Goal: Task Accomplishment & Management: Manage account settings

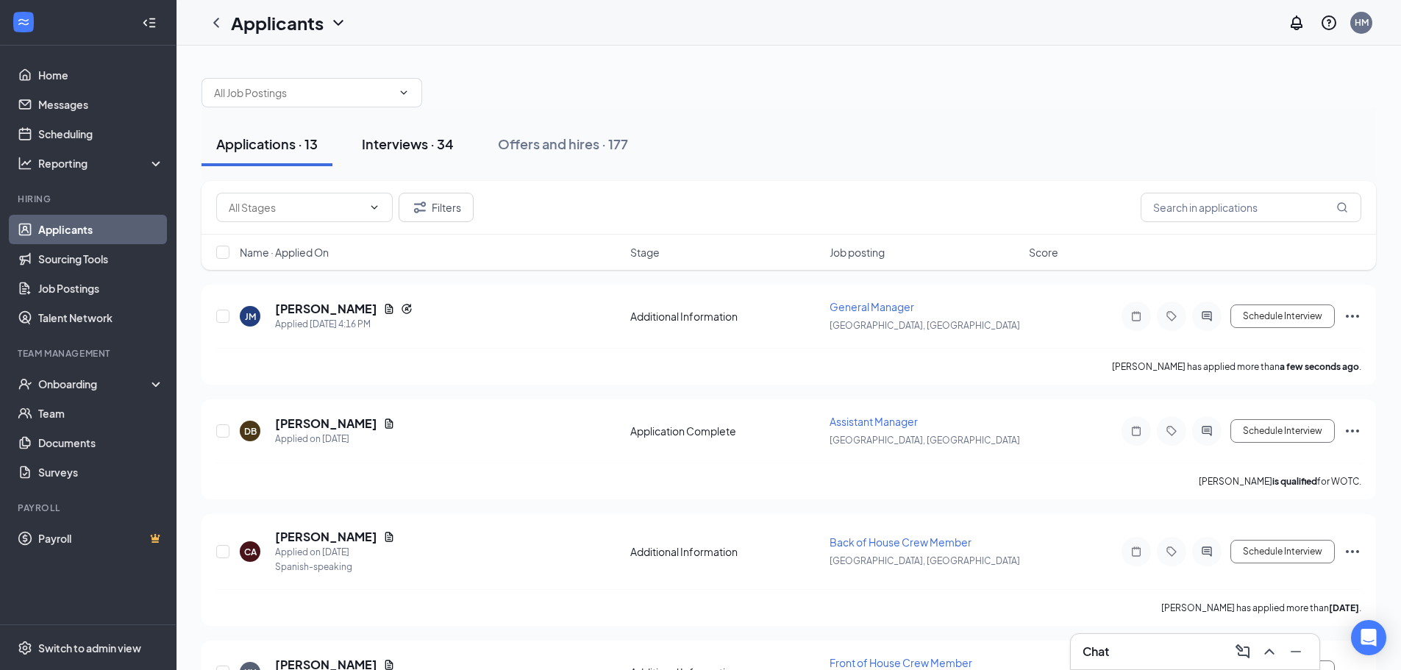
click at [429, 135] on div "Interviews · 34" at bounding box center [408, 144] width 92 height 18
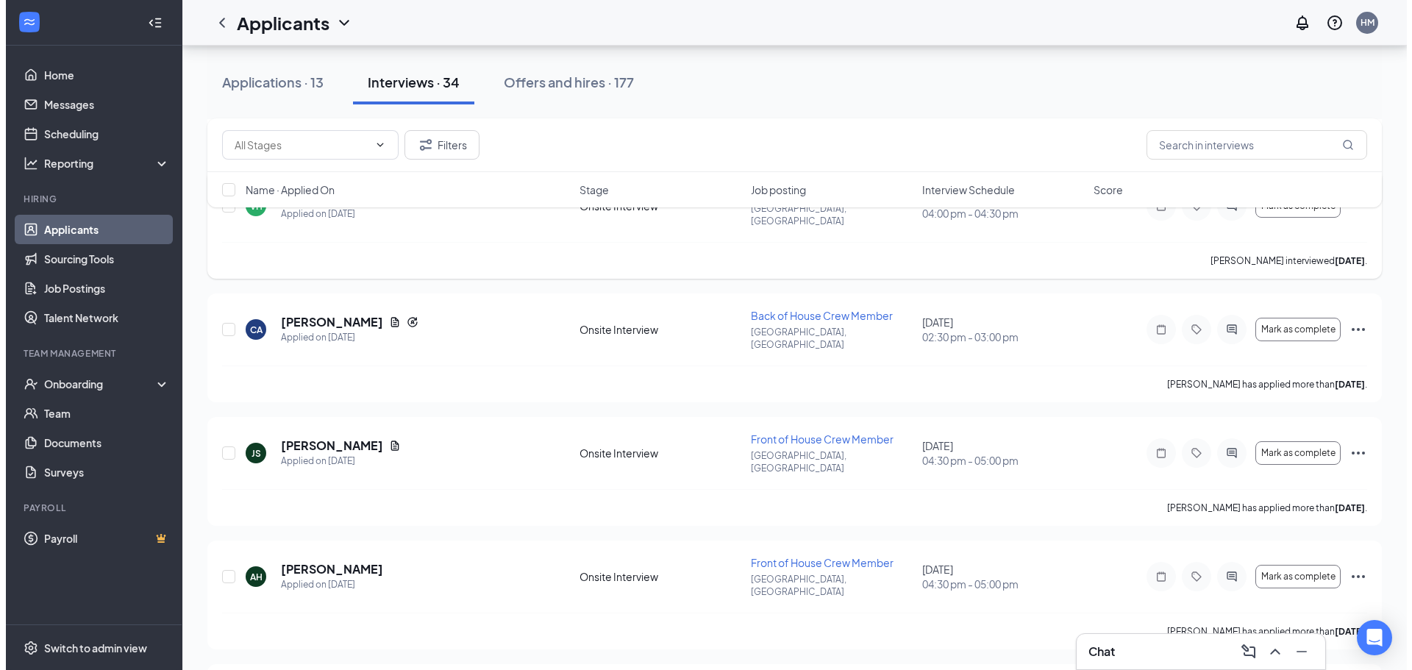
scroll to position [515, 0]
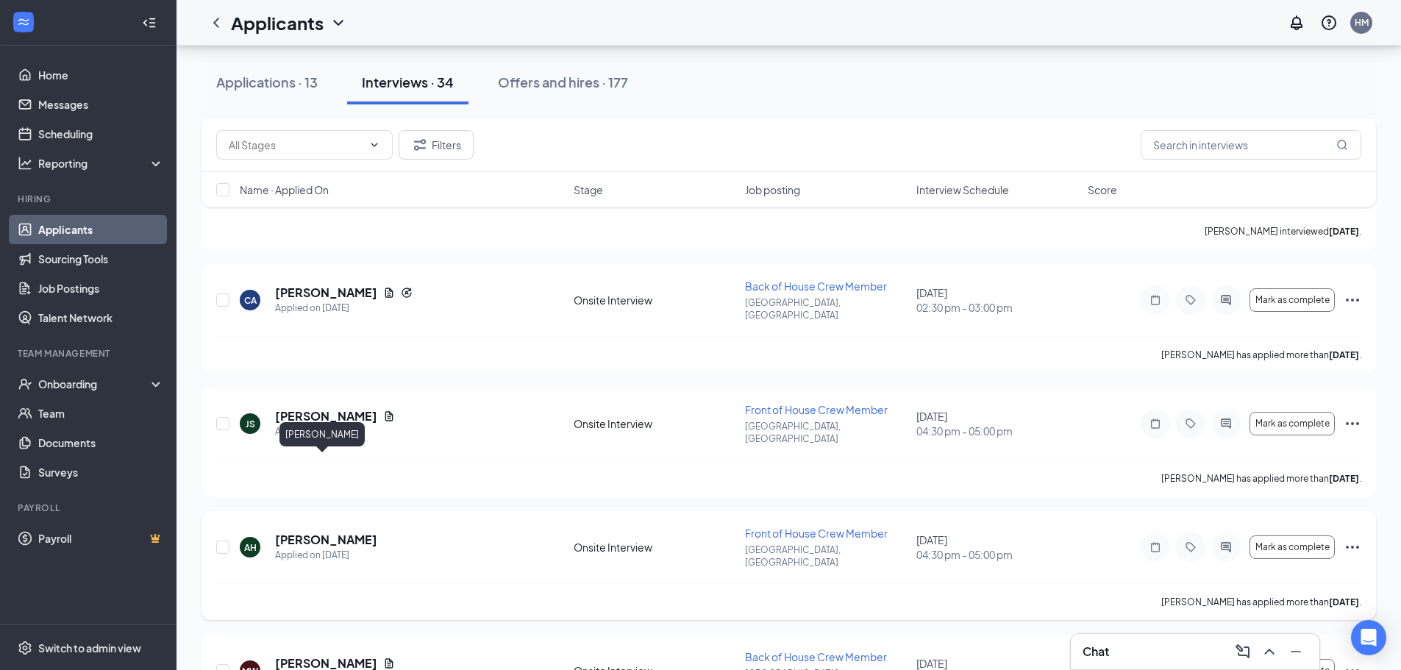
click at [335, 532] on h5 "[PERSON_NAME]" at bounding box center [326, 540] width 102 height 16
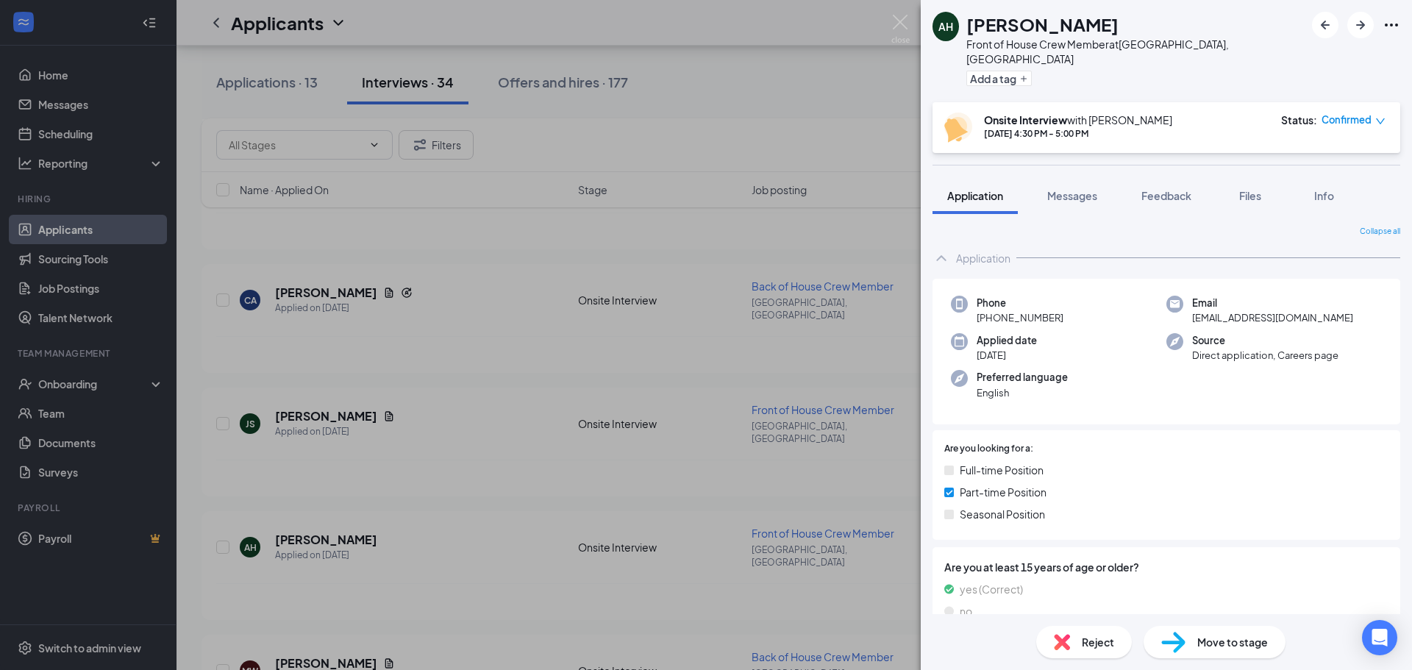
drag, startPoint x: 1132, startPoint y: 487, endPoint x: 1090, endPoint y: 521, distance: 53.9
click at [1090, 521] on div "Are you looking for a: Full-time Position Part-time Position Seasonal Position" at bounding box center [1166, 485] width 468 height 110
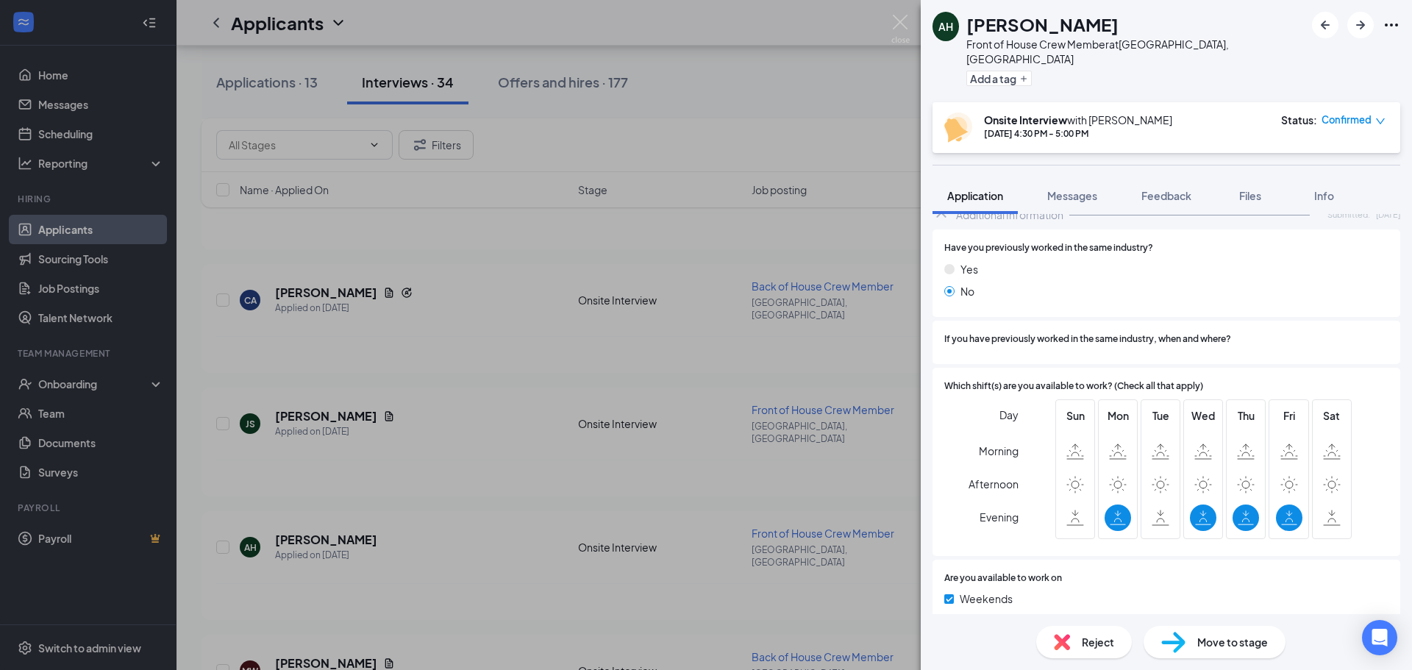
scroll to position [559, 0]
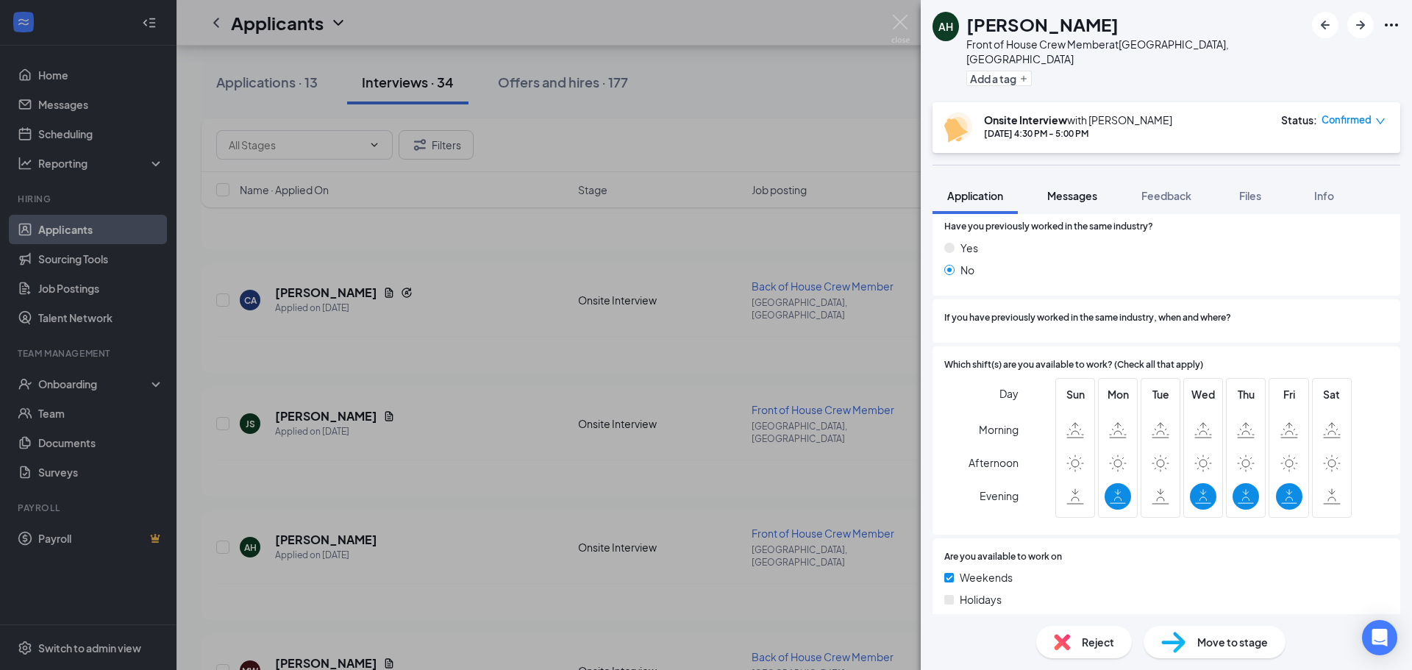
drag, startPoint x: 1066, startPoint y: 173, endPoint x: 1064, endPoint y: 185, distance: 12.0
click at [1065, 179] on button "Messages" at bounding box center [1071, 195] width 79 height 37
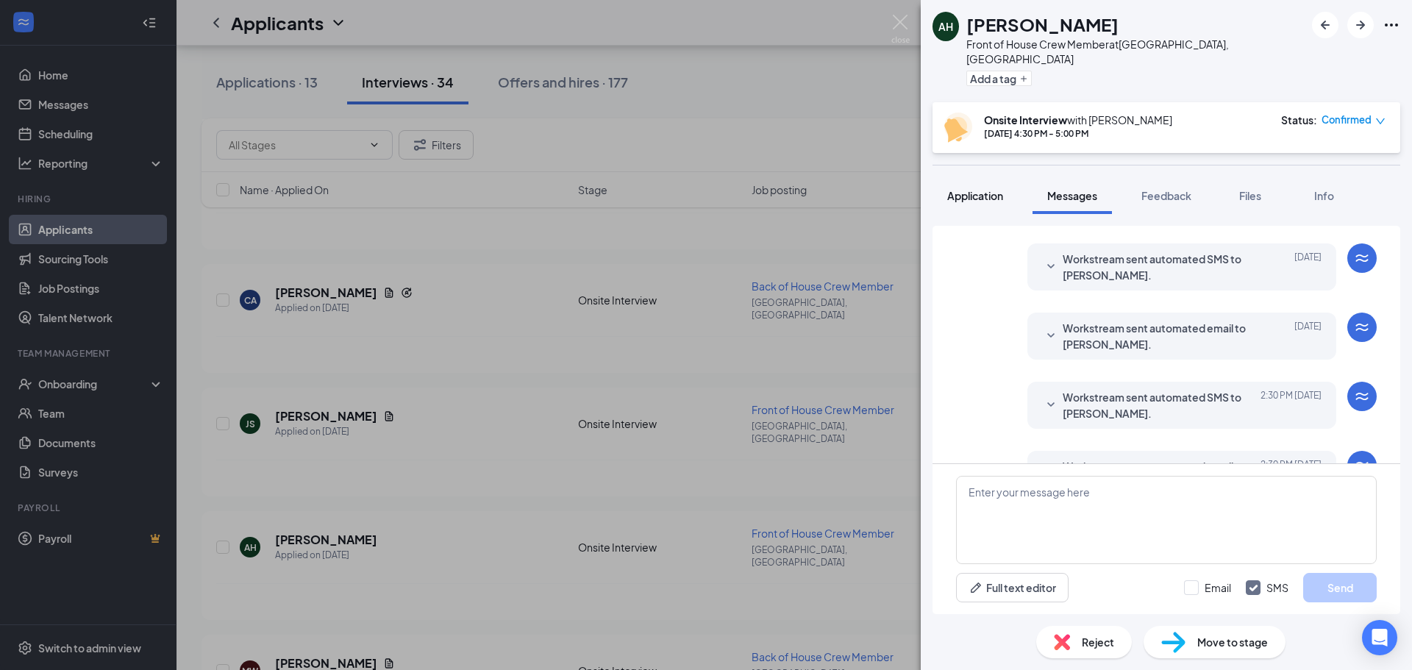
scroll to position [433, 0]
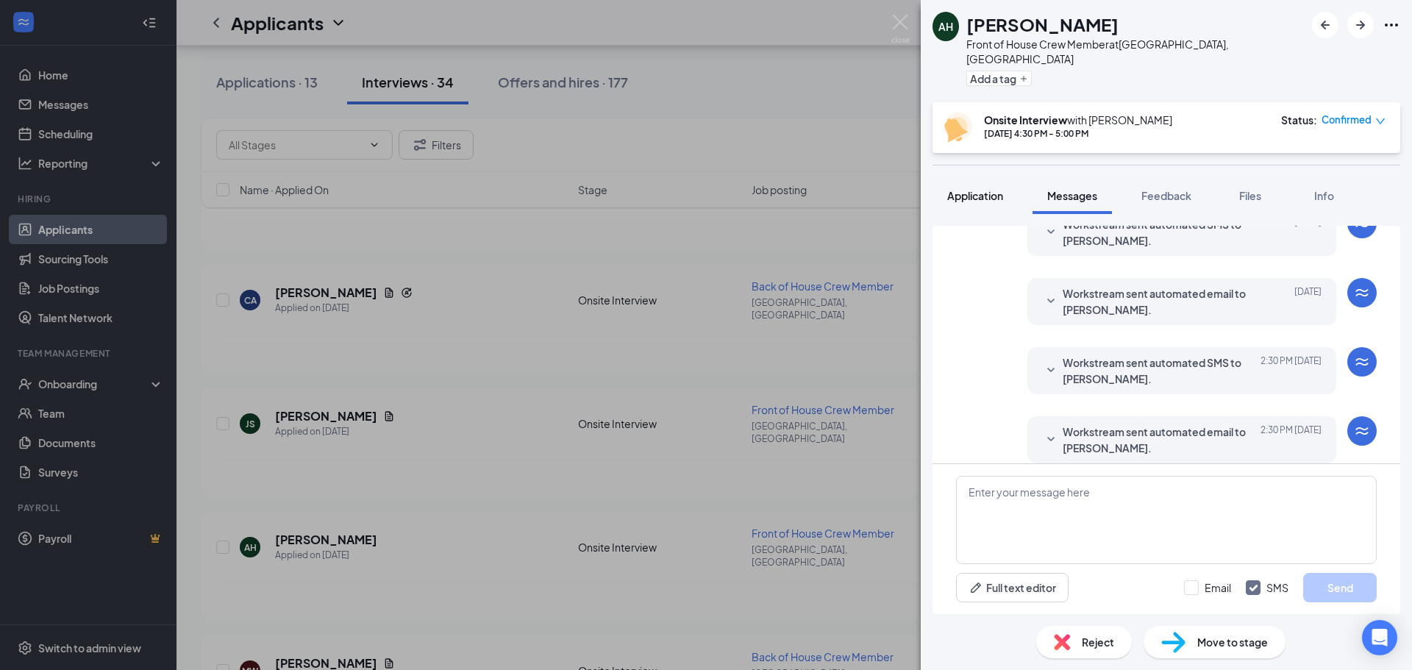
click at [991, 189] on span "Application" at bounding box center [975, 195] width 56 height 13
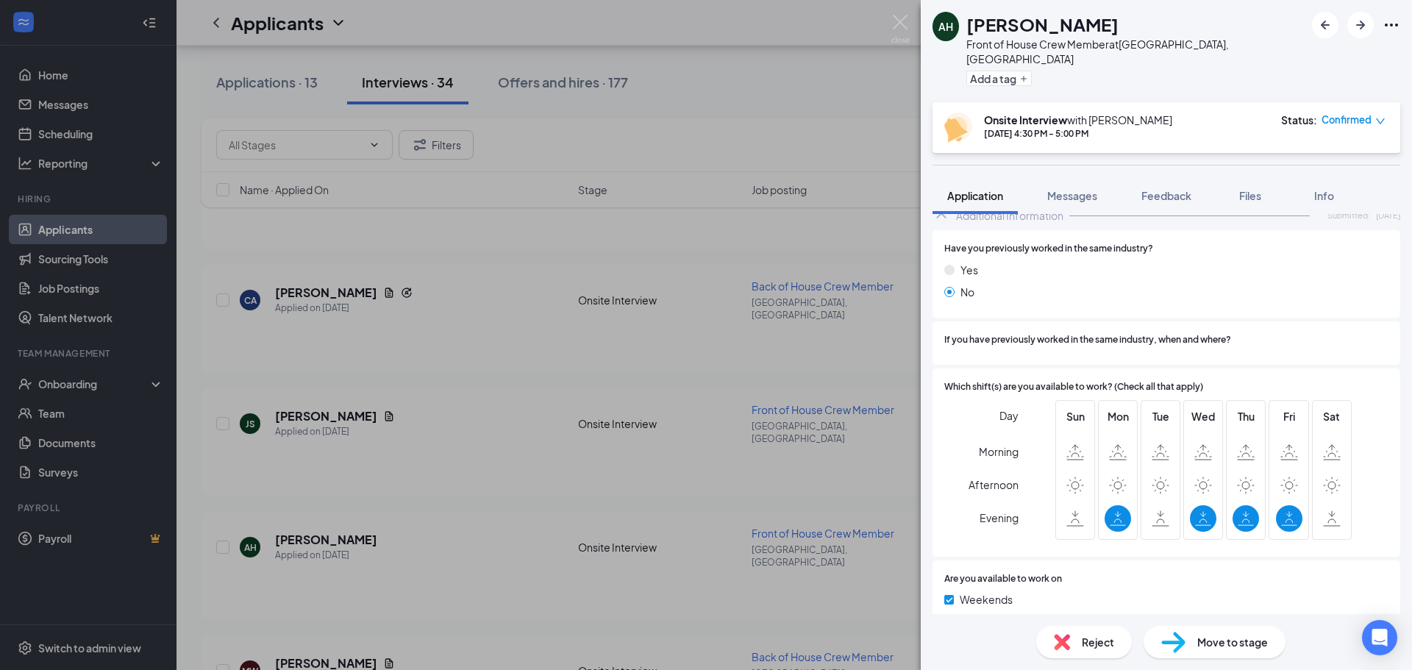
scroll to position [559, 0]
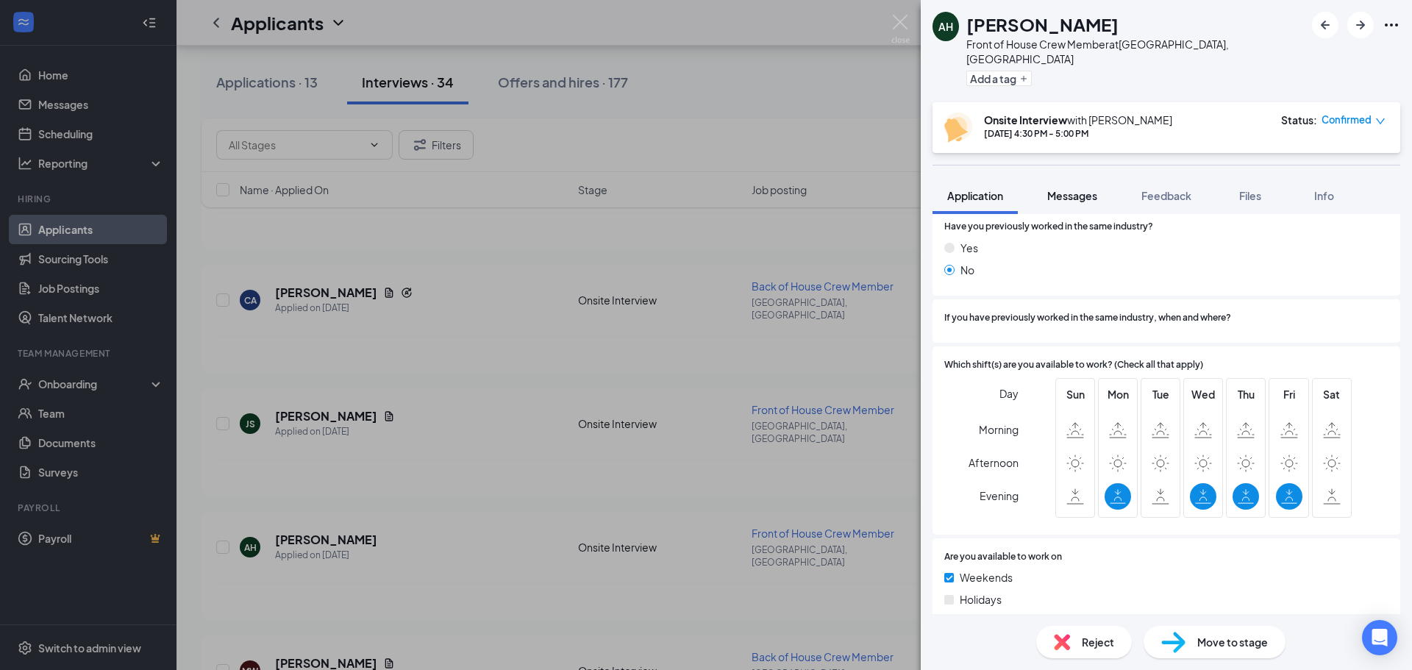
click at [1080, 189] on span "Messages" at bounding box center [1072, 195] width 50 height 13
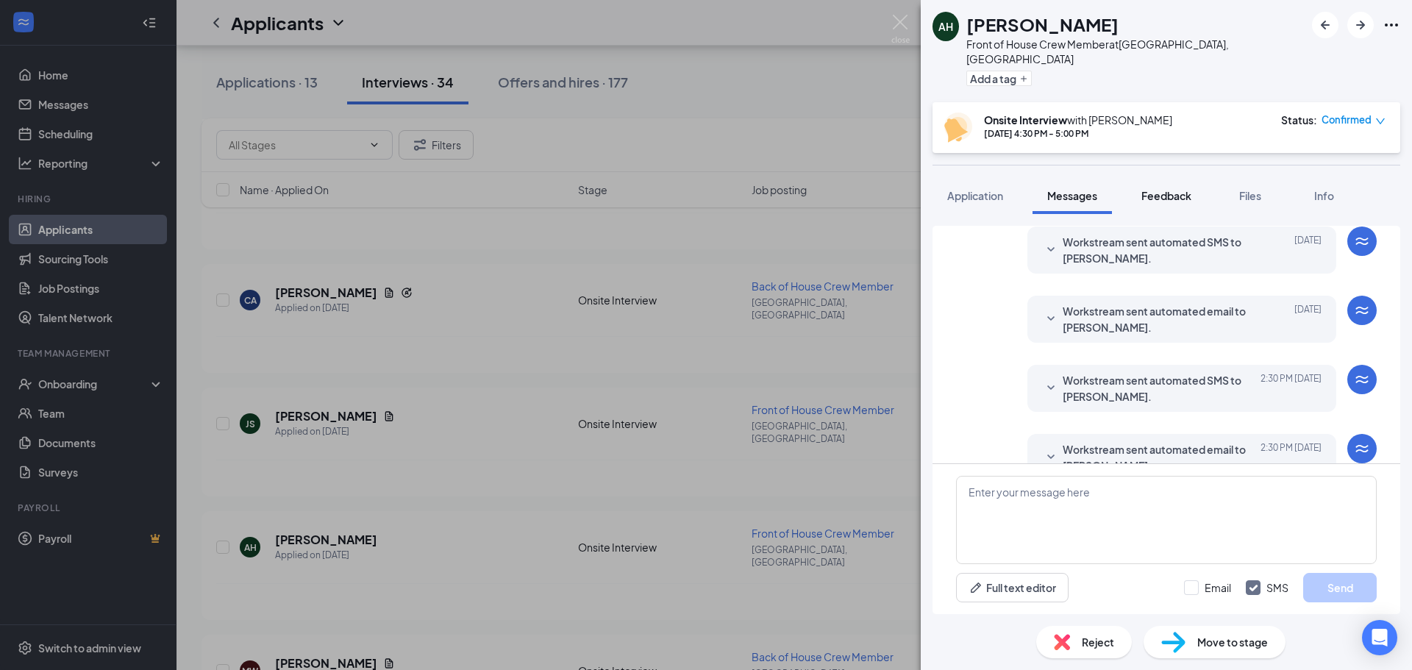
scroll to position [433, 0]
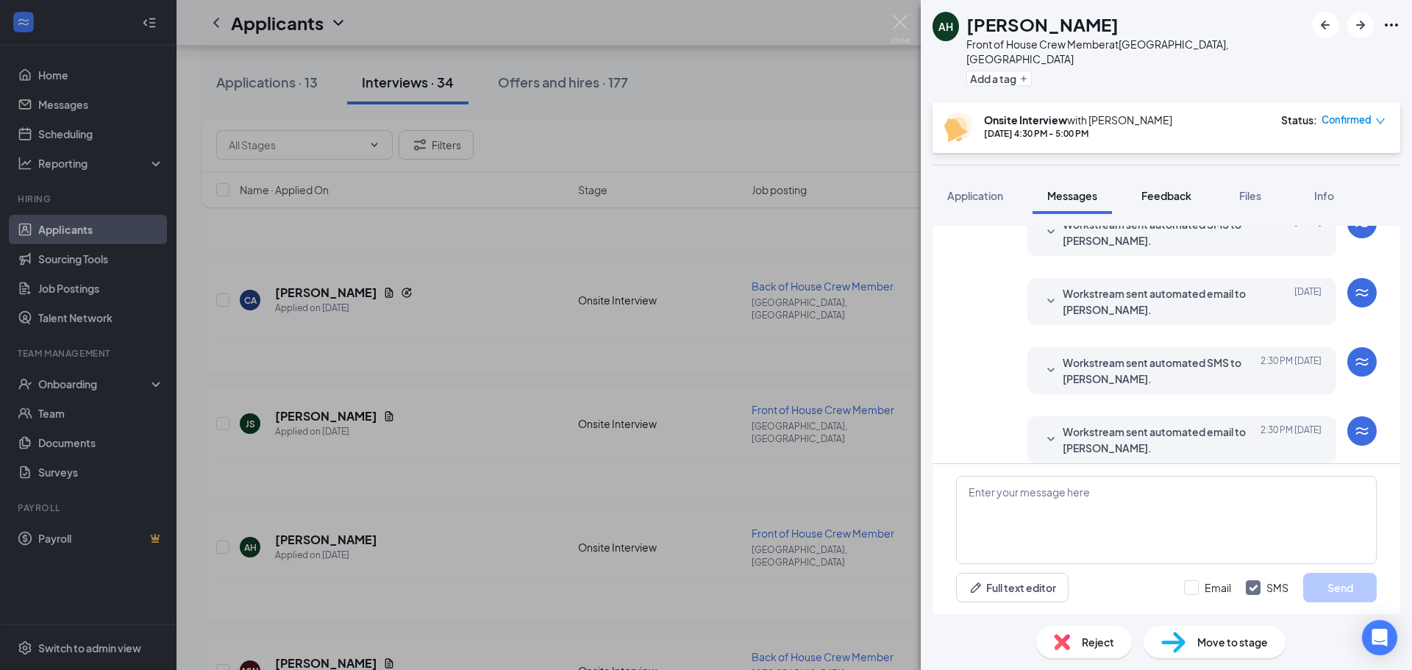
click at [1190, 189] on span "Feedback" at bounding box center [1166, 195] width 50 height 13
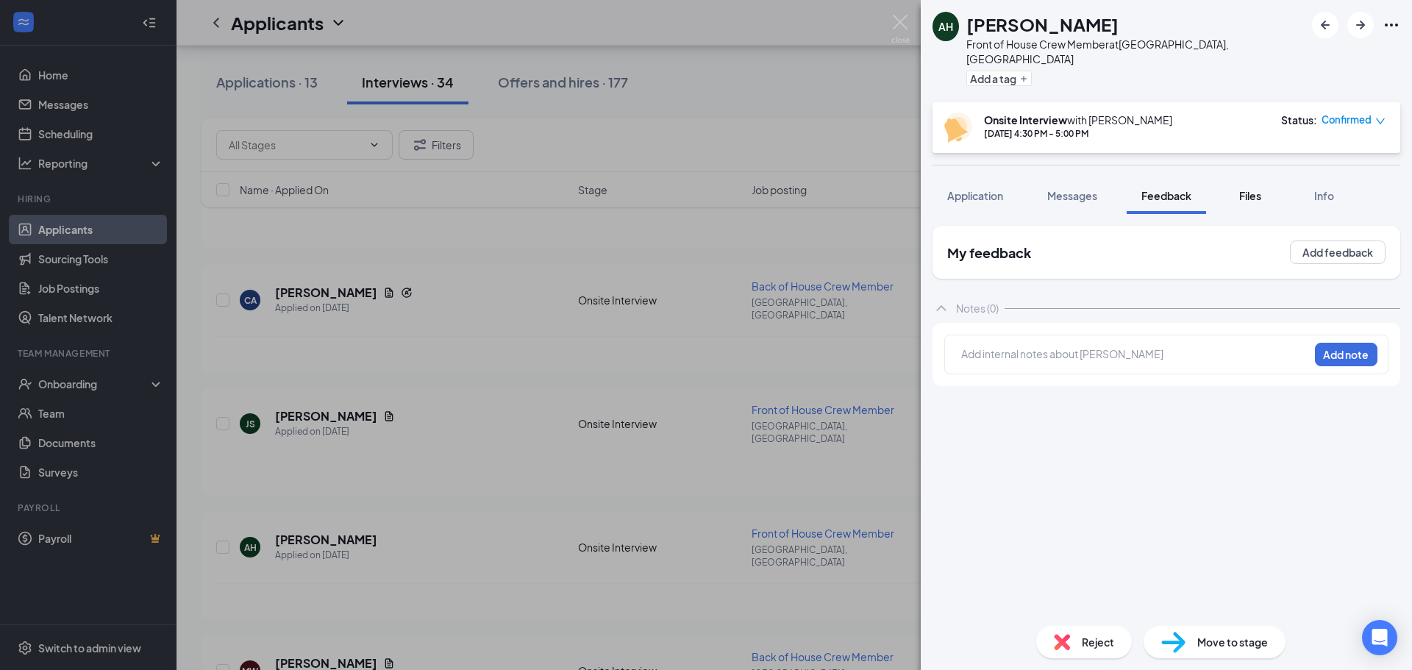
click at [1254, 190] on button "Files" at bounding box center [1250, 195] width 59 height 37
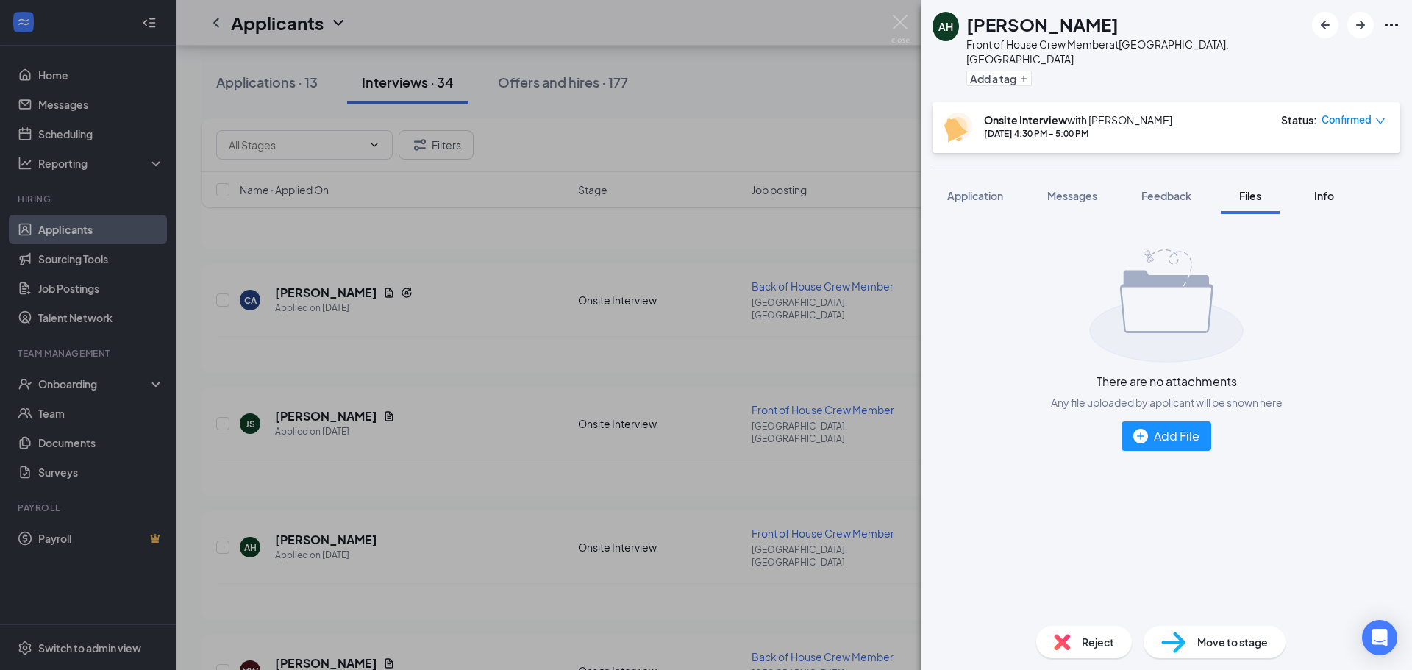
click at [1320, 189] on span "Info" at bounding box center [1324, 195] width 20 height 13
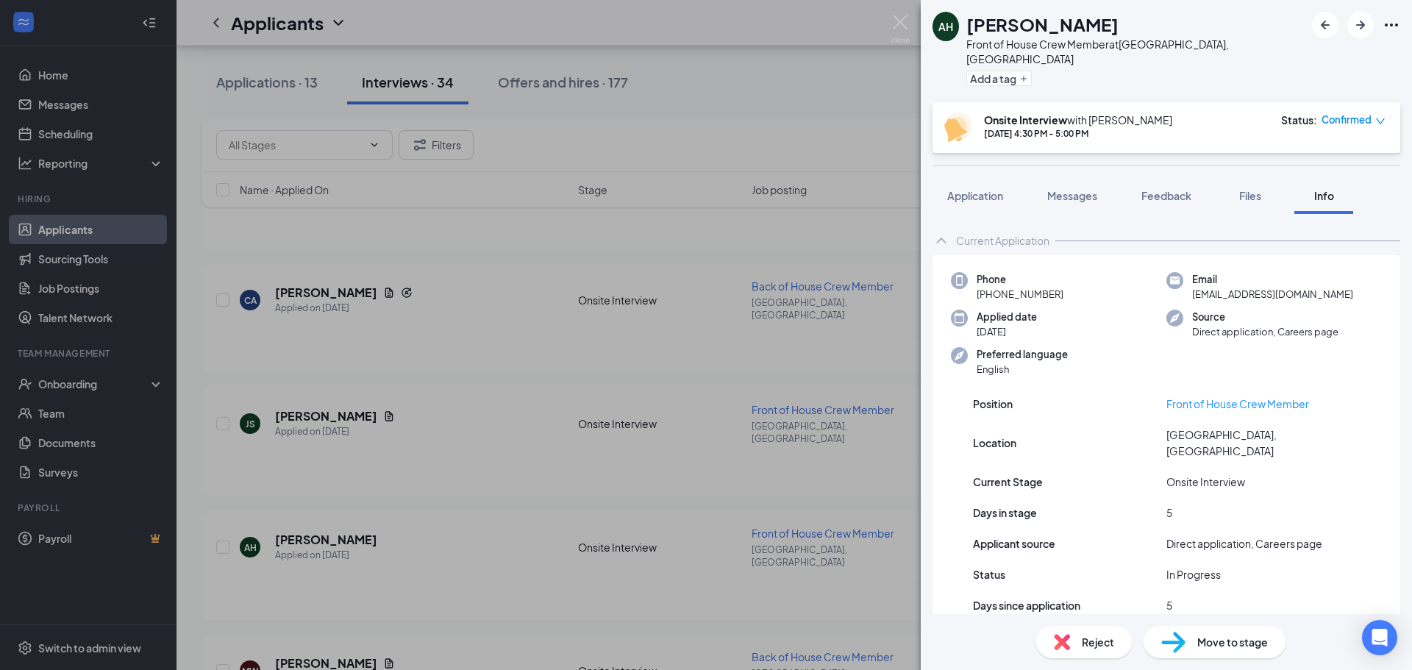
scroll to position [1, 0]
click at [1401, 16] on div "AH [PERSON_NAME] Front of House Crew Member at [GEOGRAPHIC_DATA], [GEOGRAPHIC_D…" at bounding box center [1166, 51] width 491 height 102
click at [1333, 66] on link "View full application" at bounding box center [1311, 58] width 159 height 15
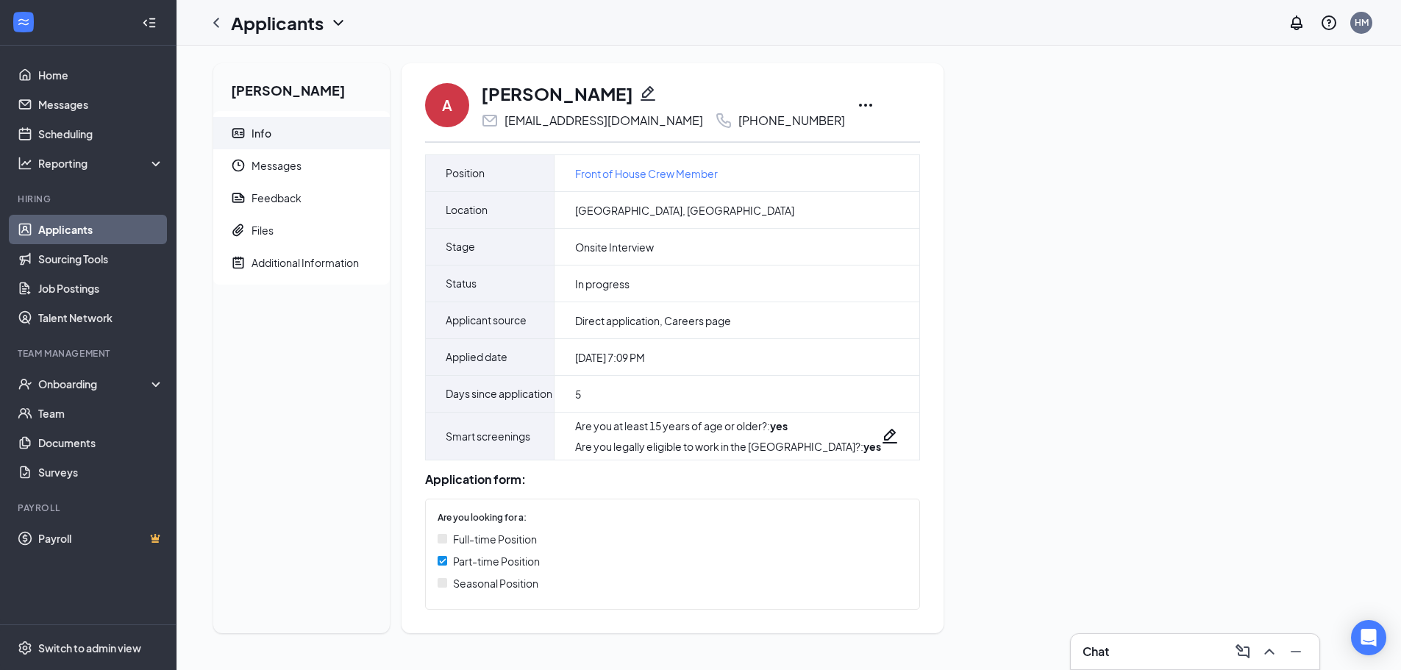
click at [857, 102] on icon "Ellipses" at bounding box center [866, 105] width 18 height 18
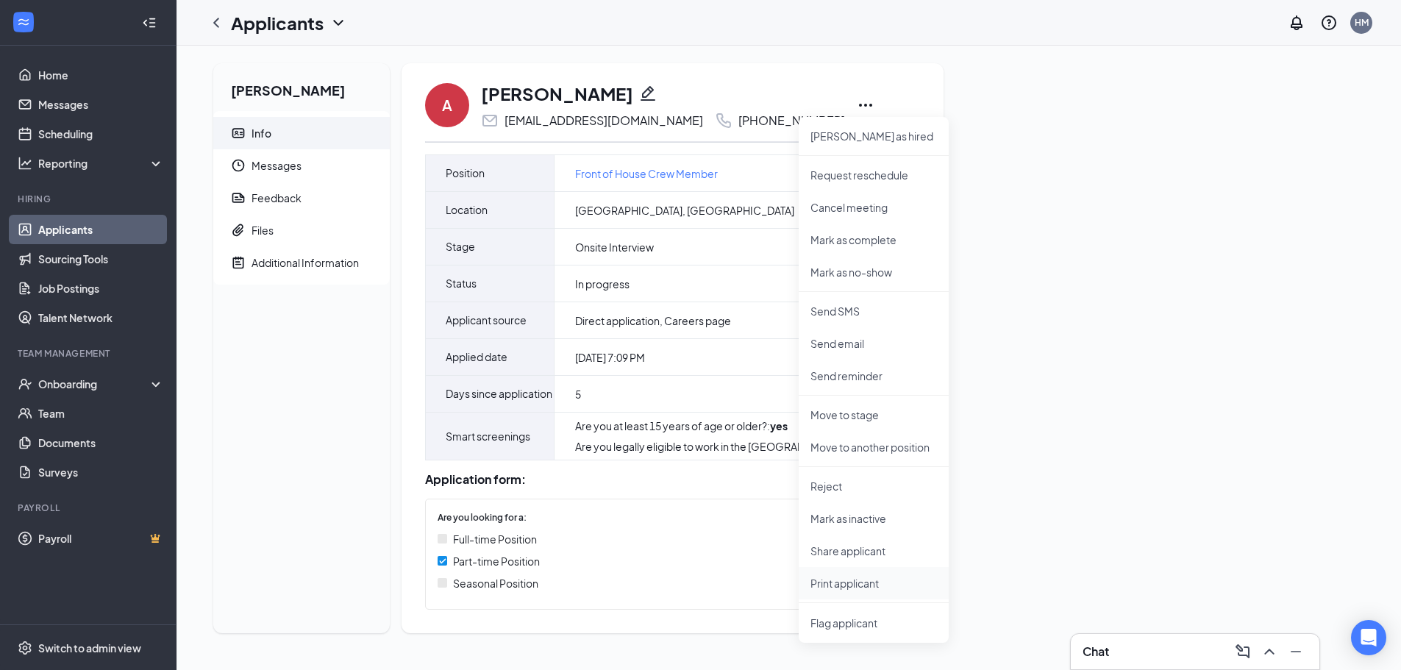
click at [854, 587] on p "Print applicant" at bounding box center [873, 583] width 126 height 15
